Goal: Find specific page/section: Find specific page/section

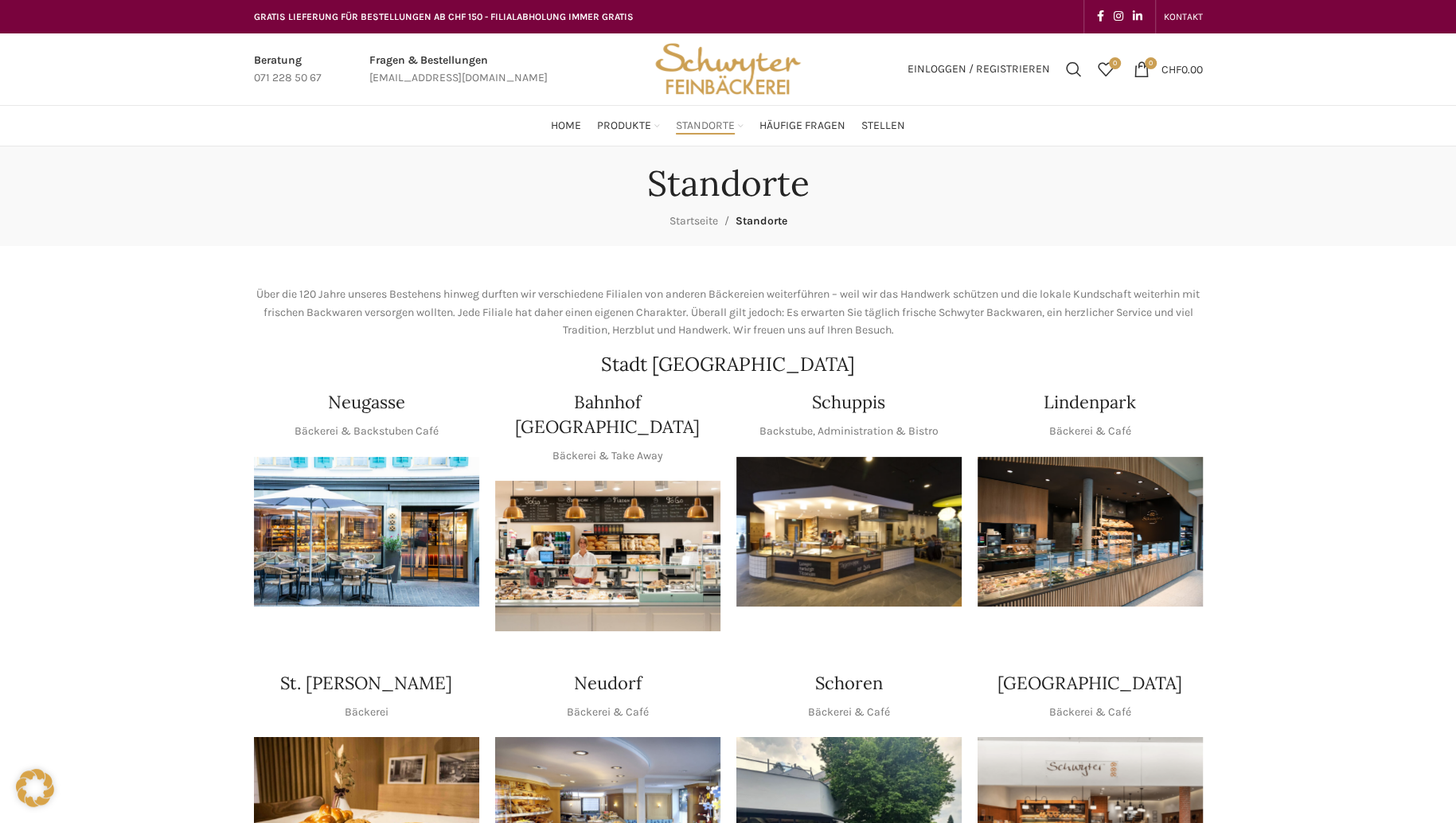
click at [823, 558] on img "1 / 1" at bounding box center [849, 532] width 226 height 150
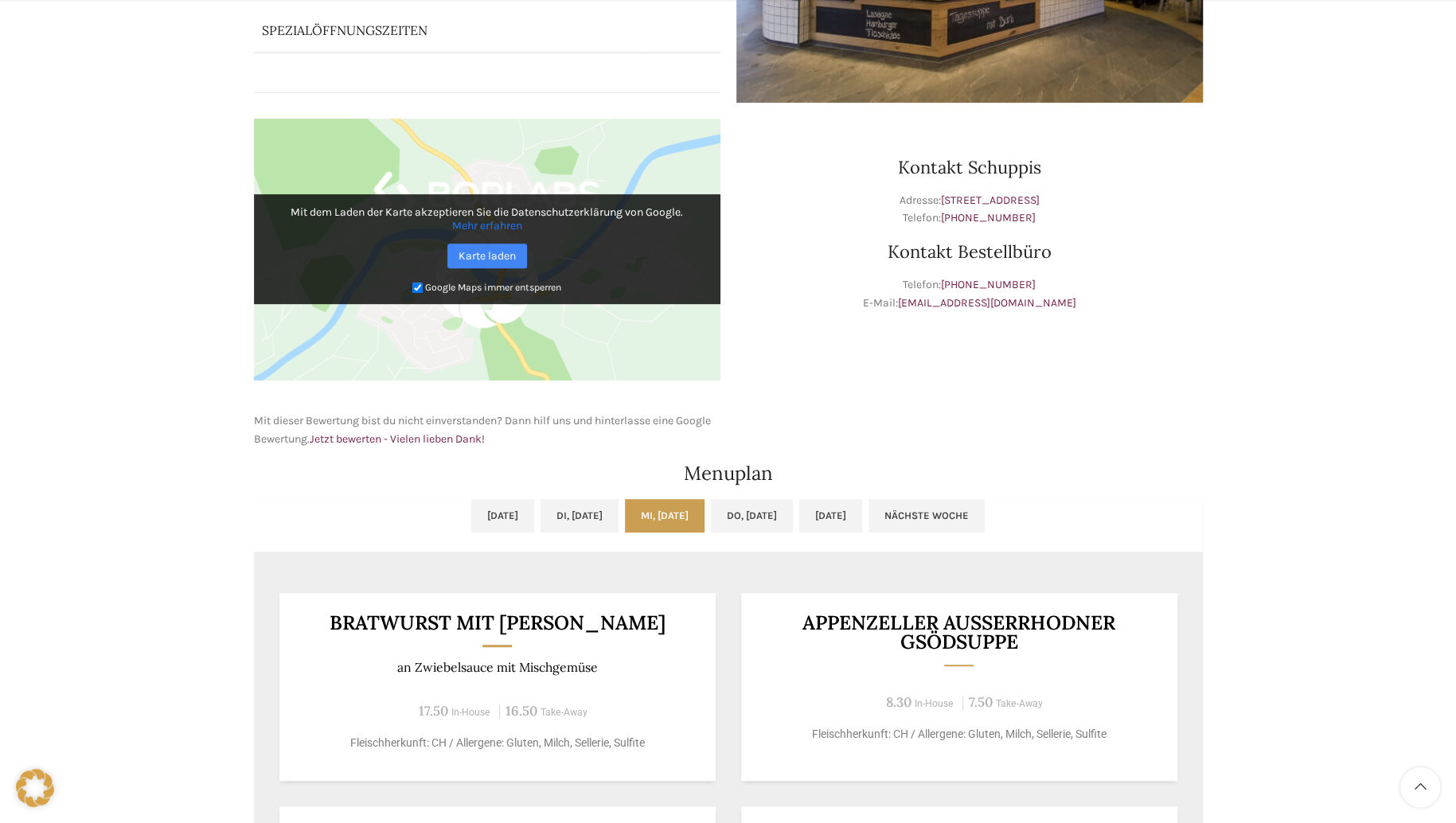
scroll to position [398, 0]
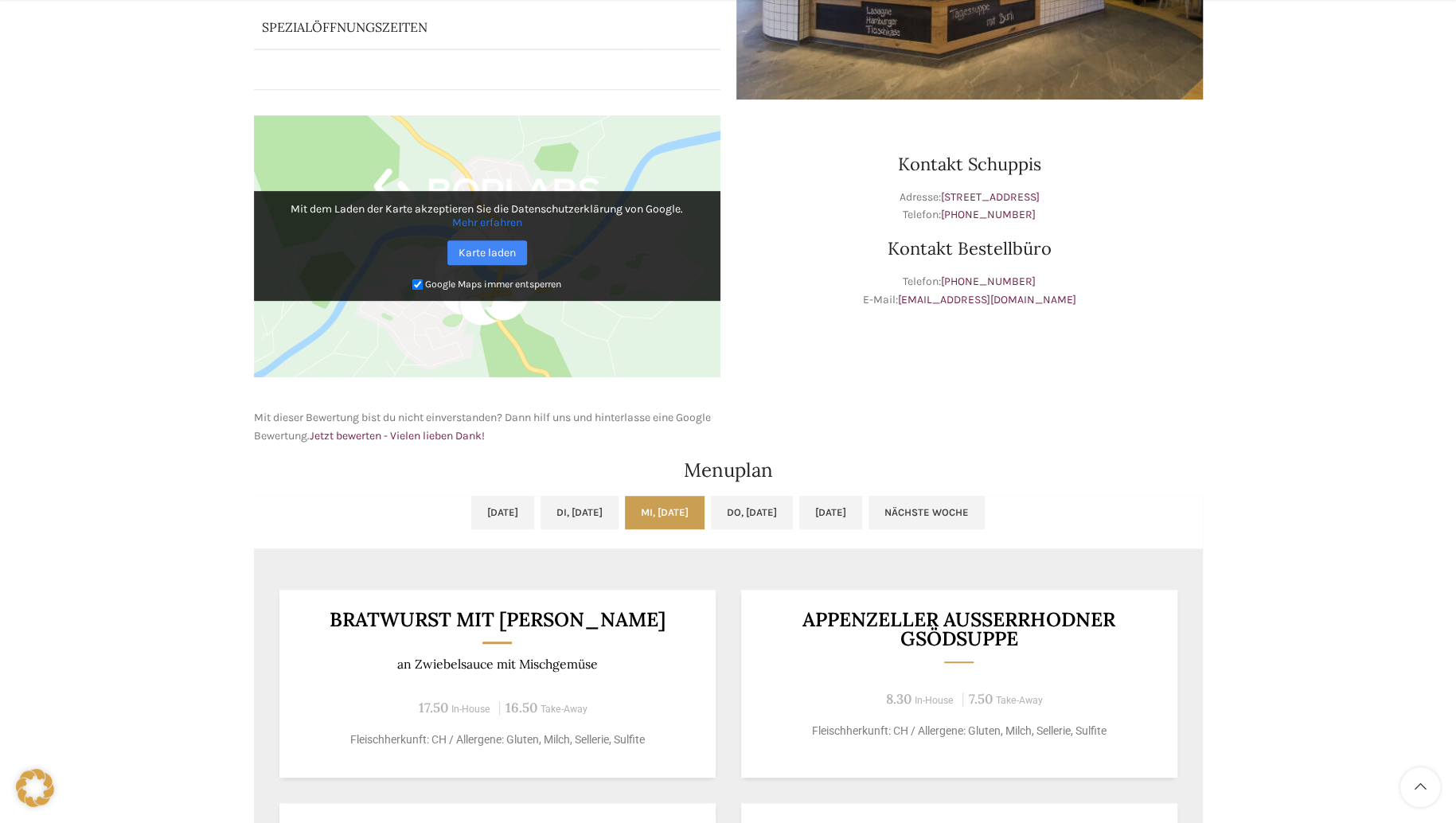
click at [185, 467] on div "Backstubenbistro Schuppis Wochentag ÖFFNUNGSZEITEN [PERSON_NAME] 06:00 - 16:30 …" at bounding box center [728, 602] width 1456 height 1706
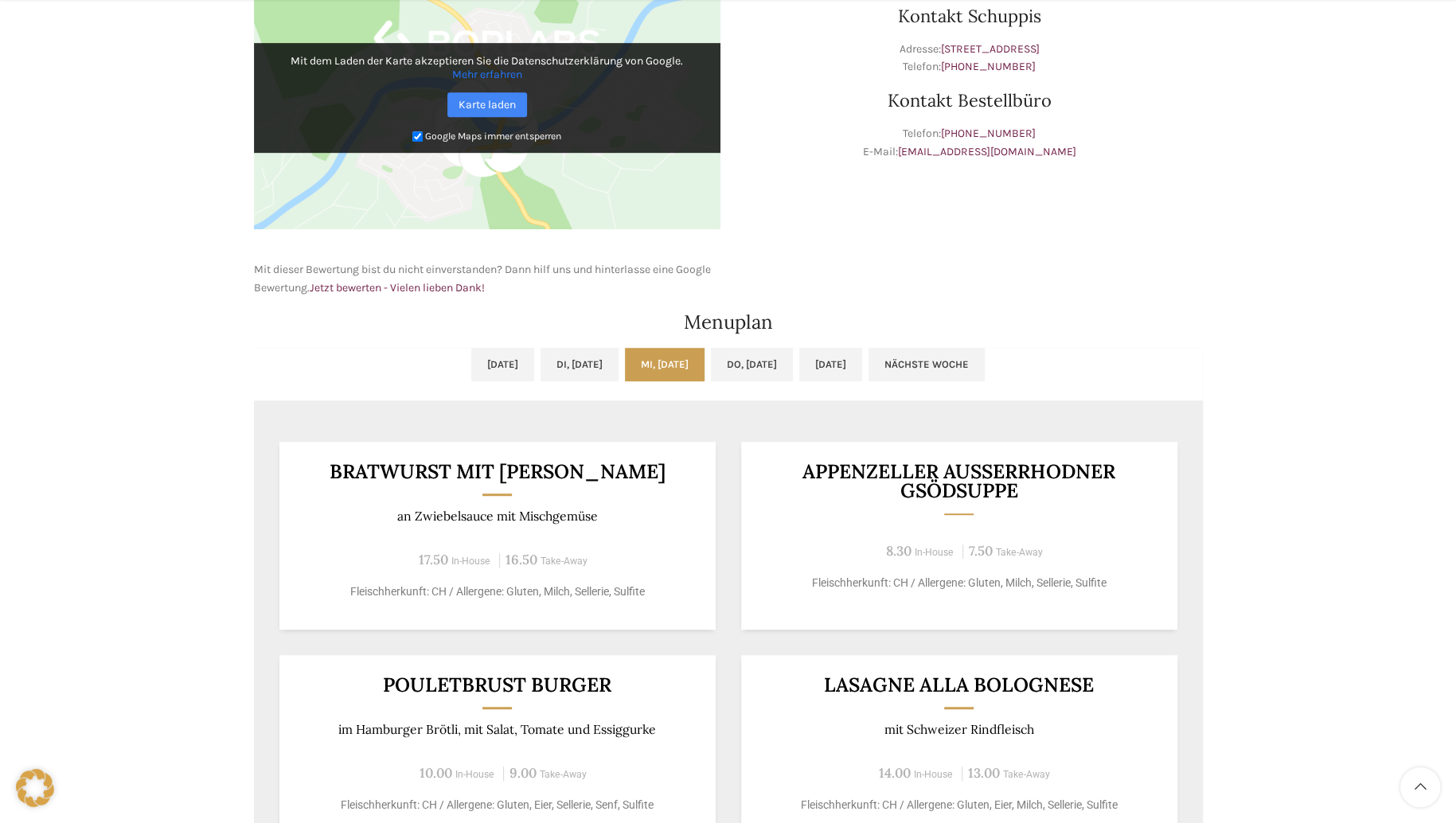
scroll to position [558, 0]
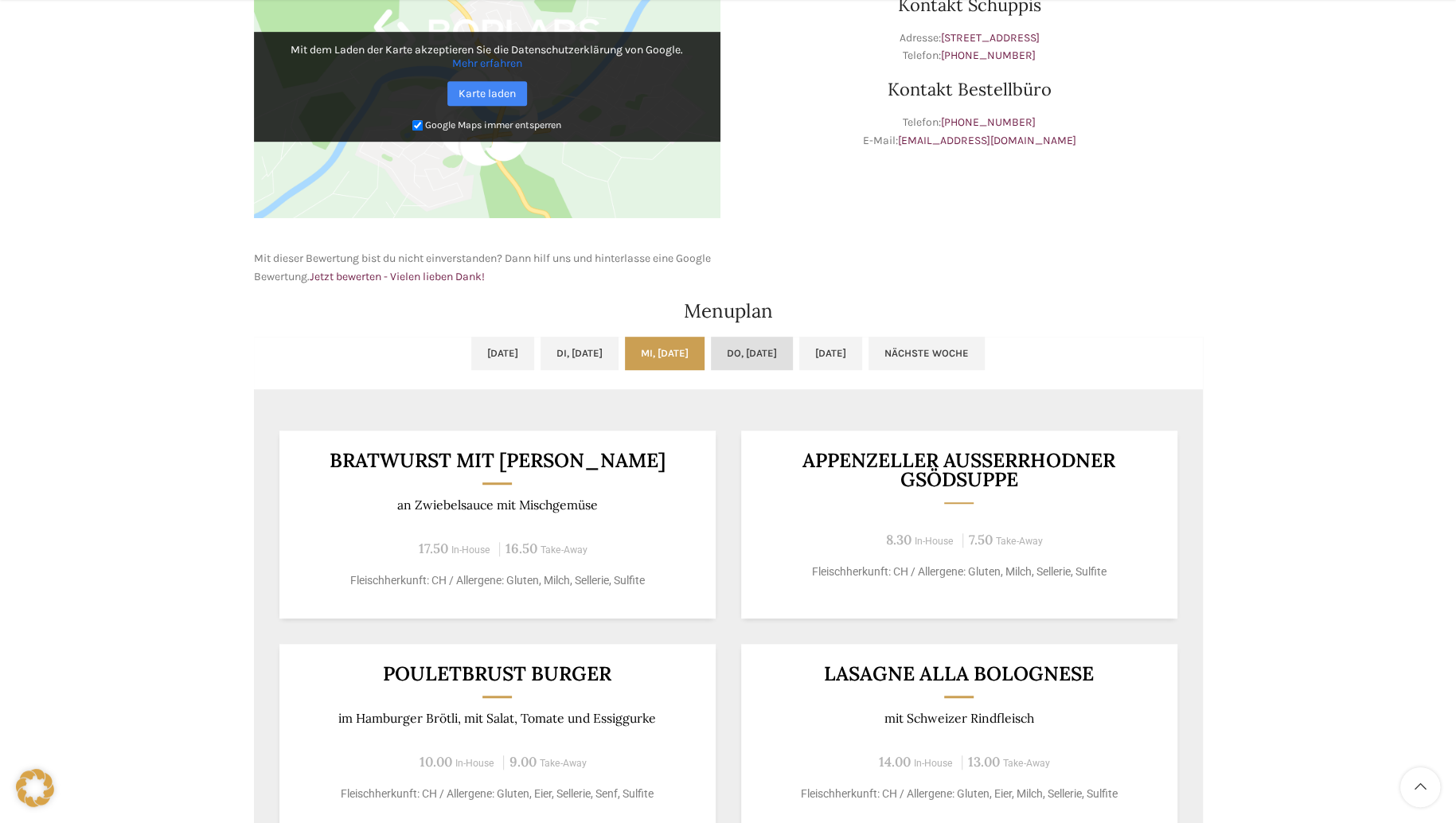
click at [771, 360] on link "Do, [DATE]" at bounding box center [752, 353] width 82 height 34
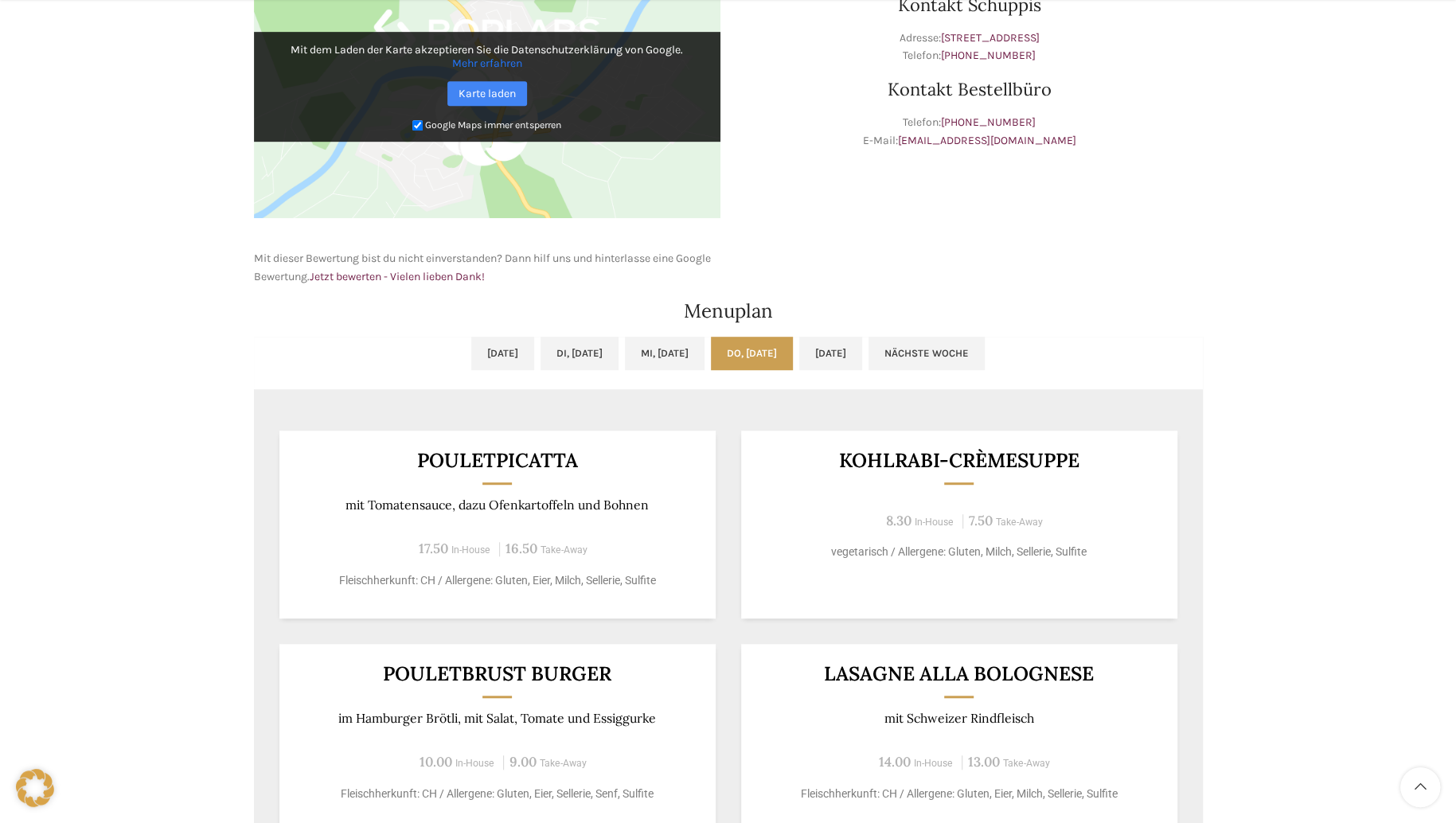
click at [207, 394] on div "Backstubenbistro Schuppis Wochentag ÖFFNUNGSZEITEN [PERSON_NAME] 06:00 - 16:30 …" at bounding box center [728, 442] width 1456 height 1706
click at [219, 628] on div "Backstubenbistro Schuppis Wochentag ÖFFNUNGSZEITEN [PERSON_NAME] 06:00 - 16:30 …" at bounding box center [728, 442] width 1456 height 1706
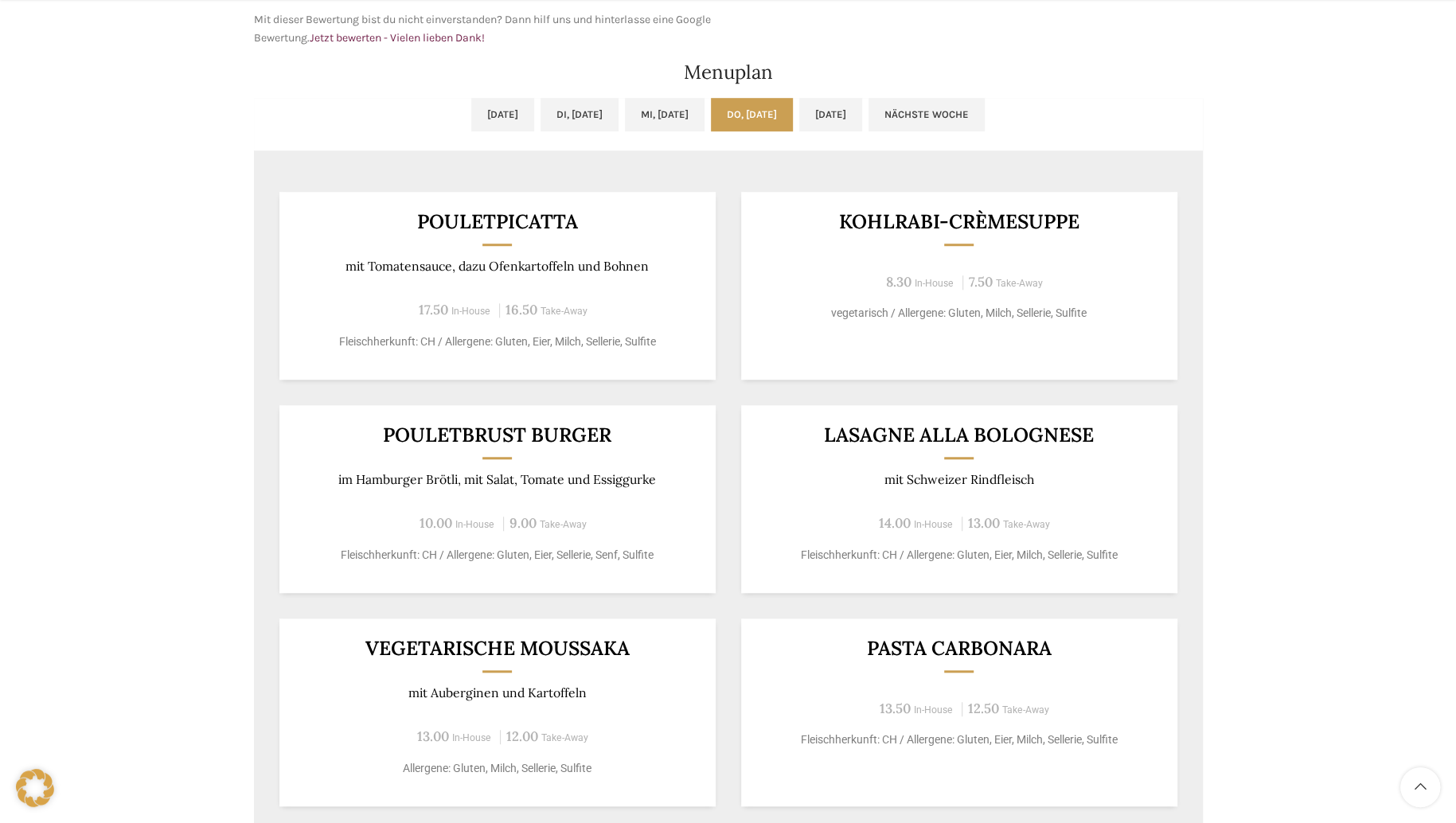
scroll to position [875, 0]
